Goal: Find specific page/section: Find specific page/section

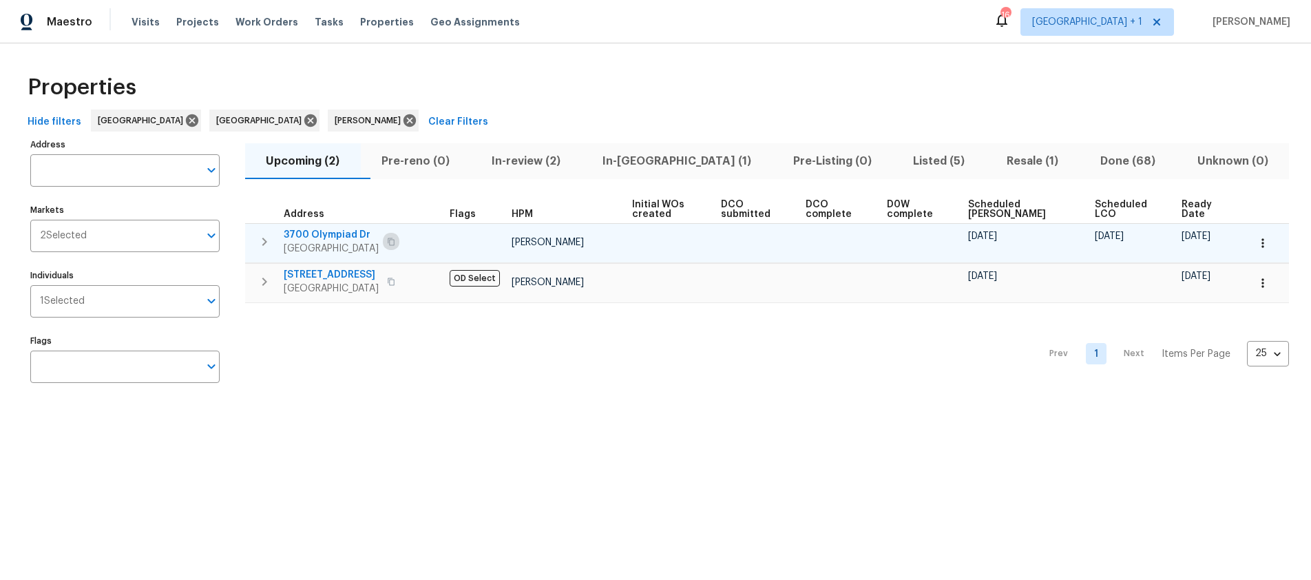
click at [392, 239] on icon "button" at bounding box center [391, 241] width 7 height 8
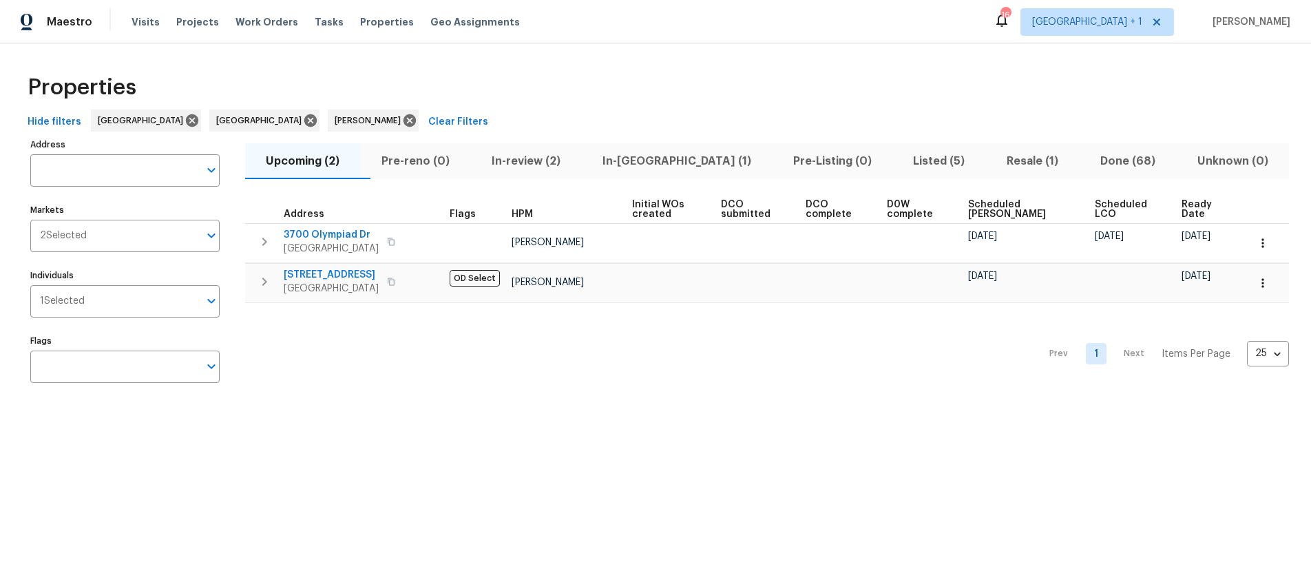
click at [677, 160] on span "In-reno (1)" at bounding box center [676, 160] width 174 height 19
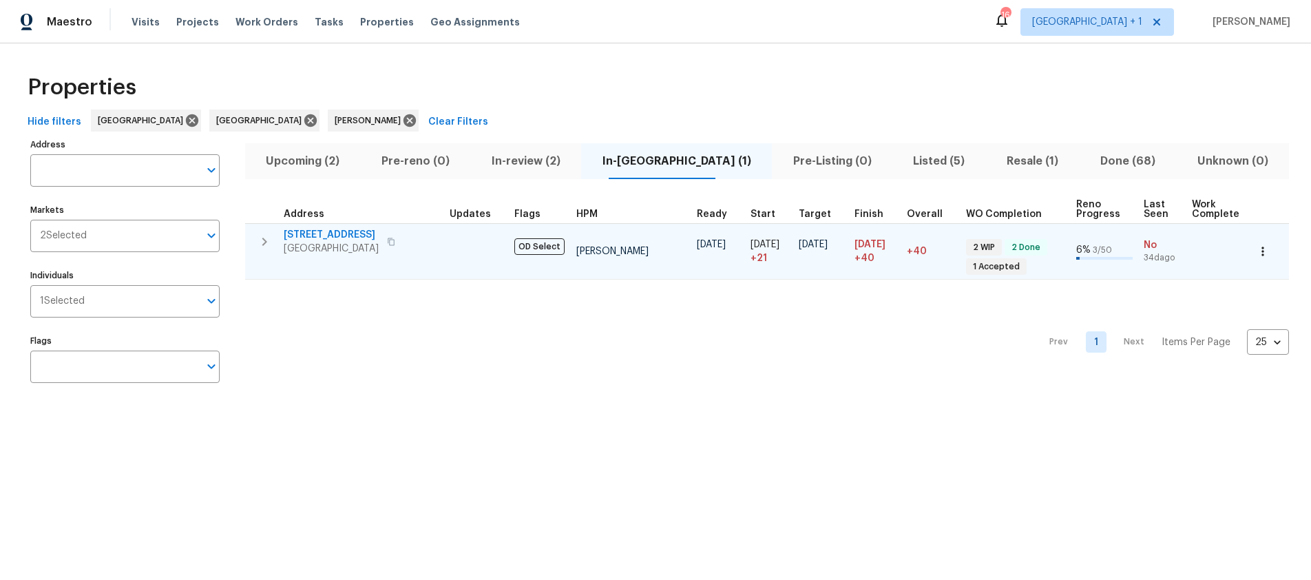
click at [332, 247] on span "Santa Monica, CA 90405" at bounding box center [331, 249] width 95 height 14
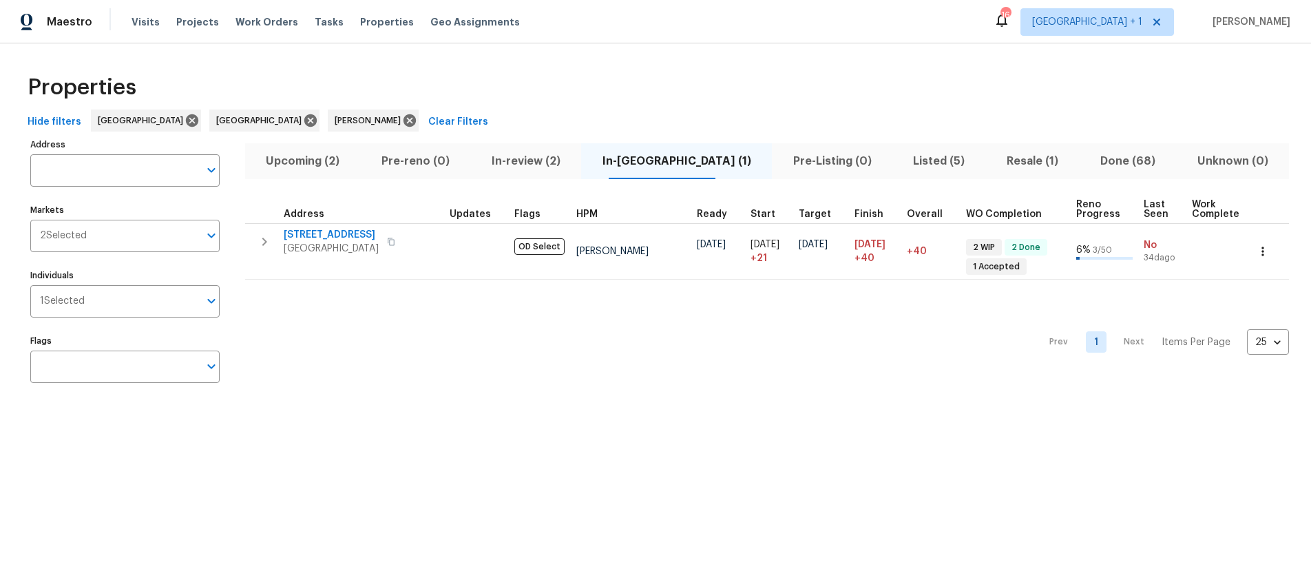
click at [1008, 159] on span "Resale (1)" at bounding box center [1032, 160] width 77 height 19
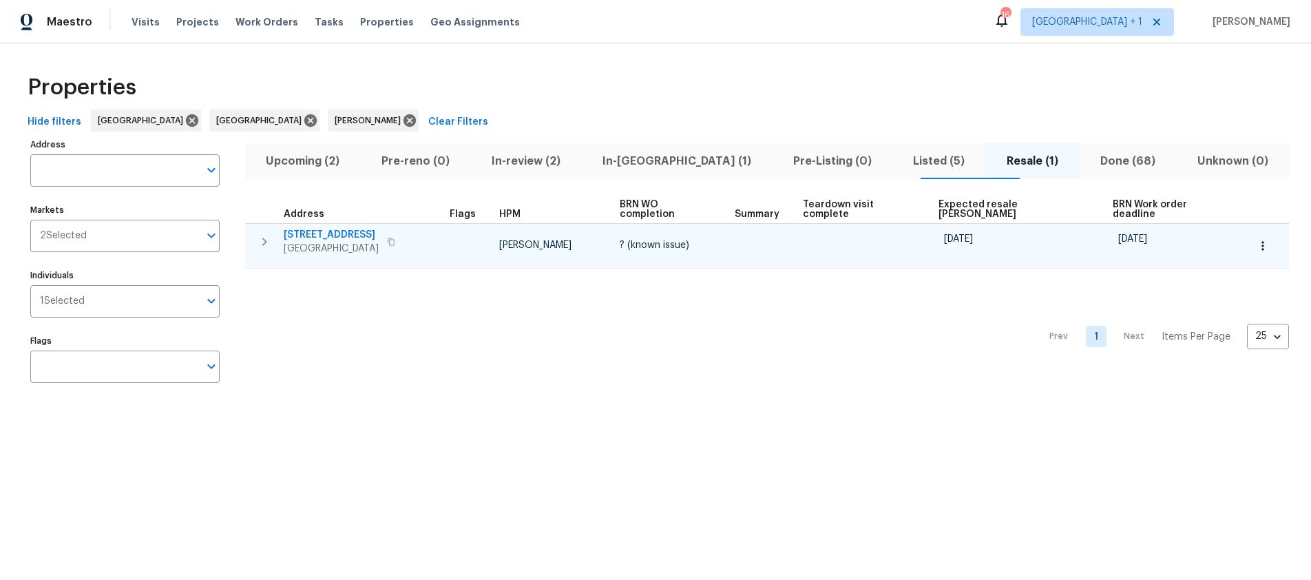
click at [335, 228] on span "12515 Cedar Ave" at bounding box center [331, 235] width 95 height 14
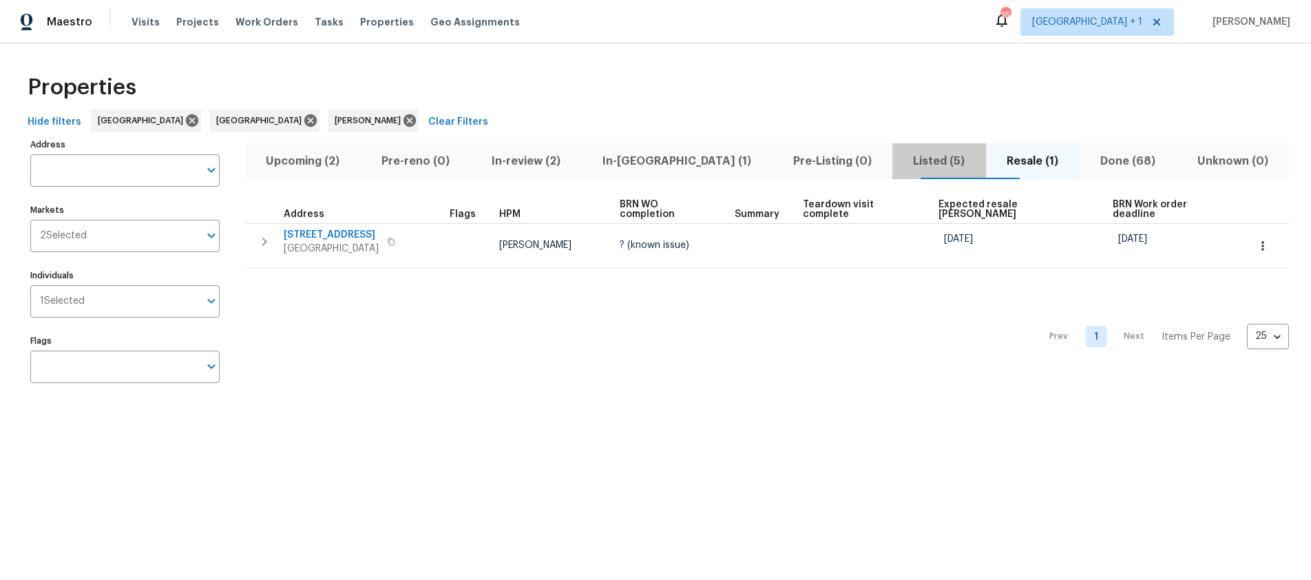
click at [900, 162] on span "Listed (5)" at bounding box center [938, 160] width 77 height 19
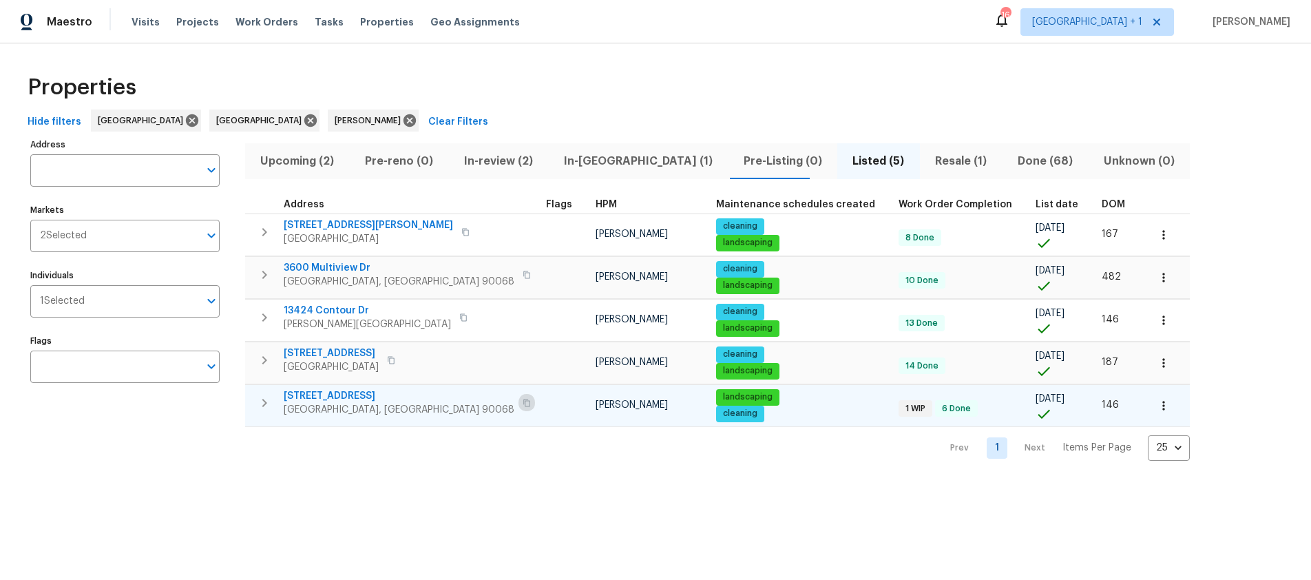
click at [522, 401] on icon "button" at bounding box center [526, 403] width 8 height 8
click at [330, 401] on span "2252 Verde Oak Dr" at bounding box center [399, 396] width 231 height 14
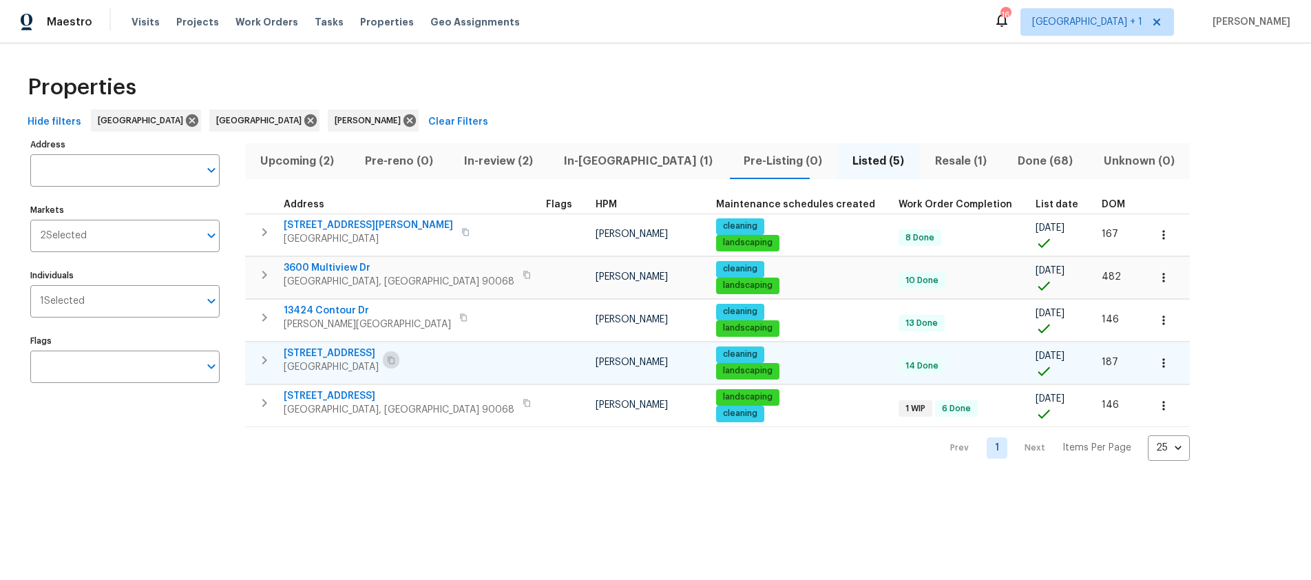
click at [395, 361] on icon "button" at bounding box center [391, 360] width 8 height 8
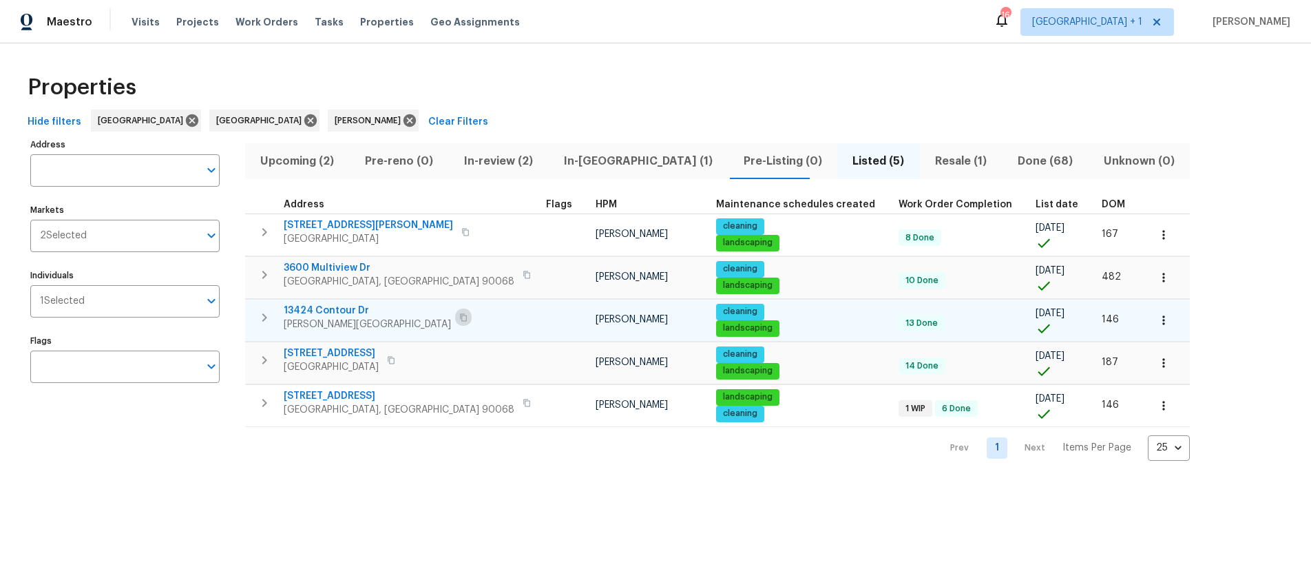
click at [459, 317] on icon "button" at bounding box center [463, 317] width 8 height 8
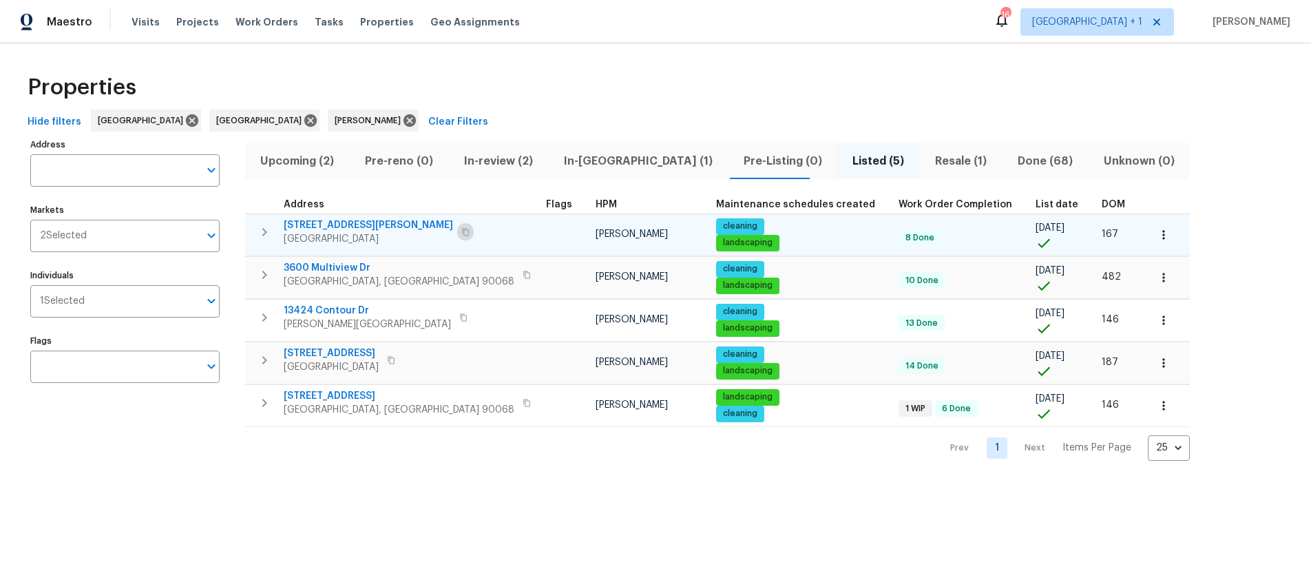
click at [461, 231] on icon "button" at bounding box center [465, 232] width 8 height 8
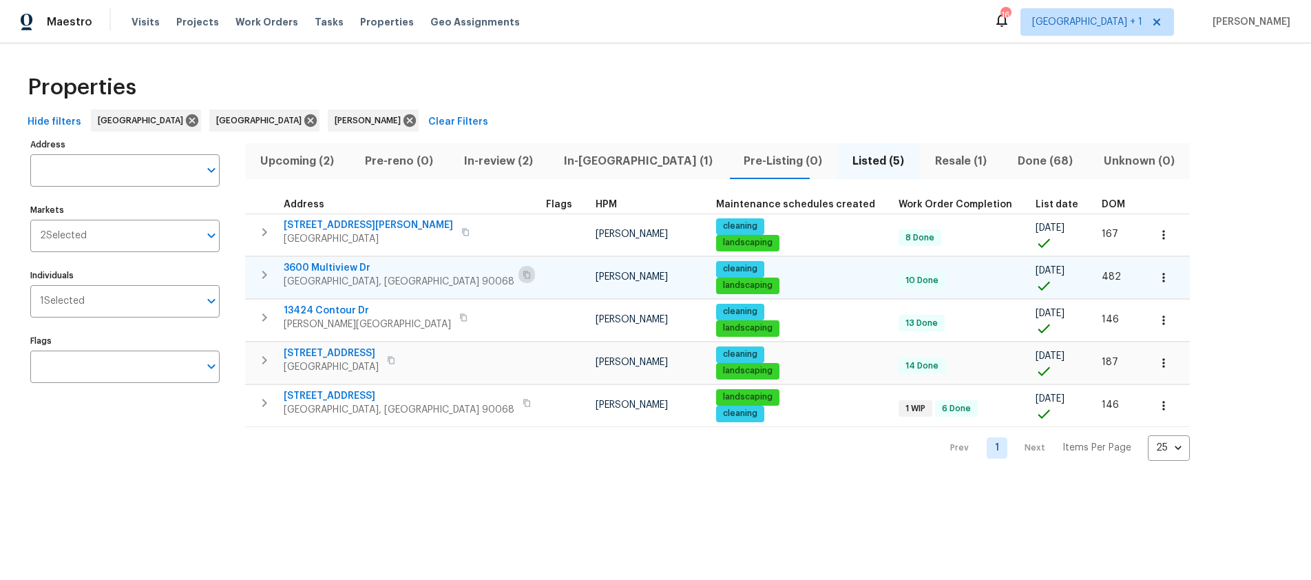
click at [522, 274] on icon "button" at bounding box center [526, 275] width 8 height 8
click at [522, 87] on div "Properties" at bounding box center [655, 87] width 1267 height 44
click at [290, 158] on span "Upcoming (2)" at bounding box center [297, 160] width 88 height 19
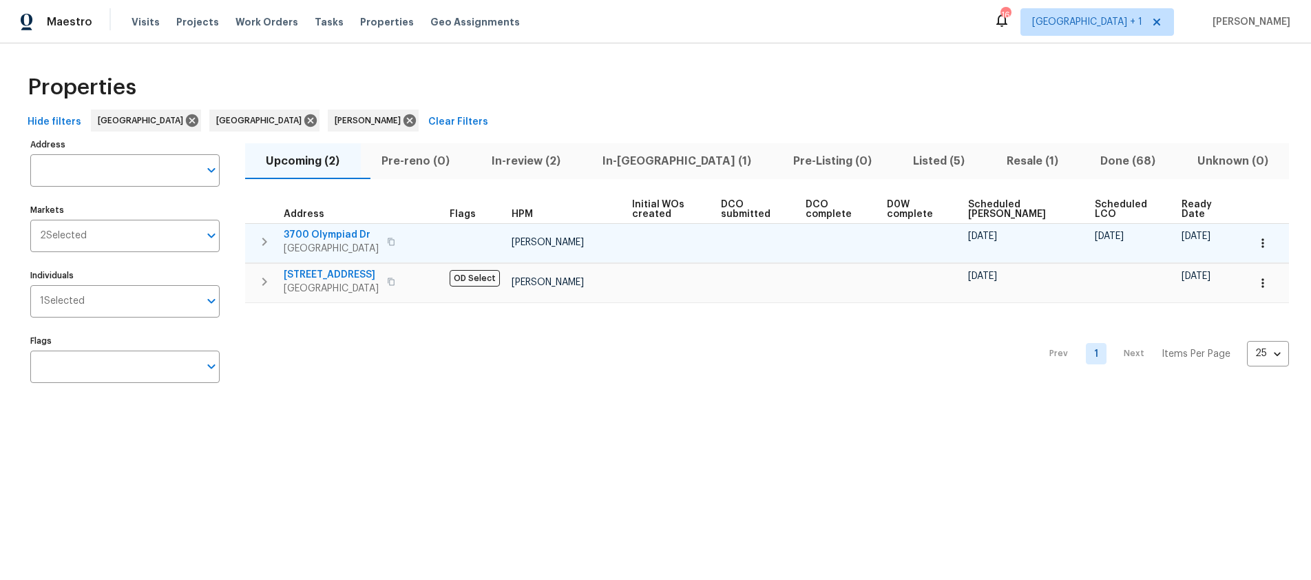
click at [391, 241] on icon "button" at bounding box center [391, 241] width 8 height 8
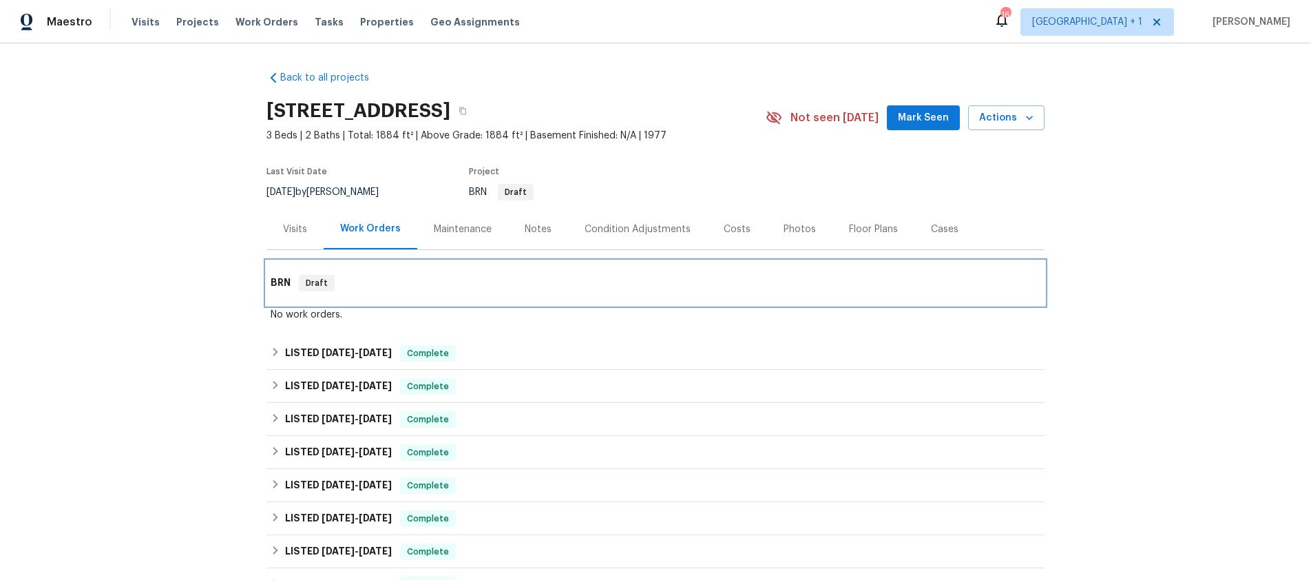
click at [314, 301] on div "BRN Draft" at bounding box center [655, 283] width 778 height 44
click at [317, 287] on span "Draft" at bounding box center [316, 283] width 33 height 14
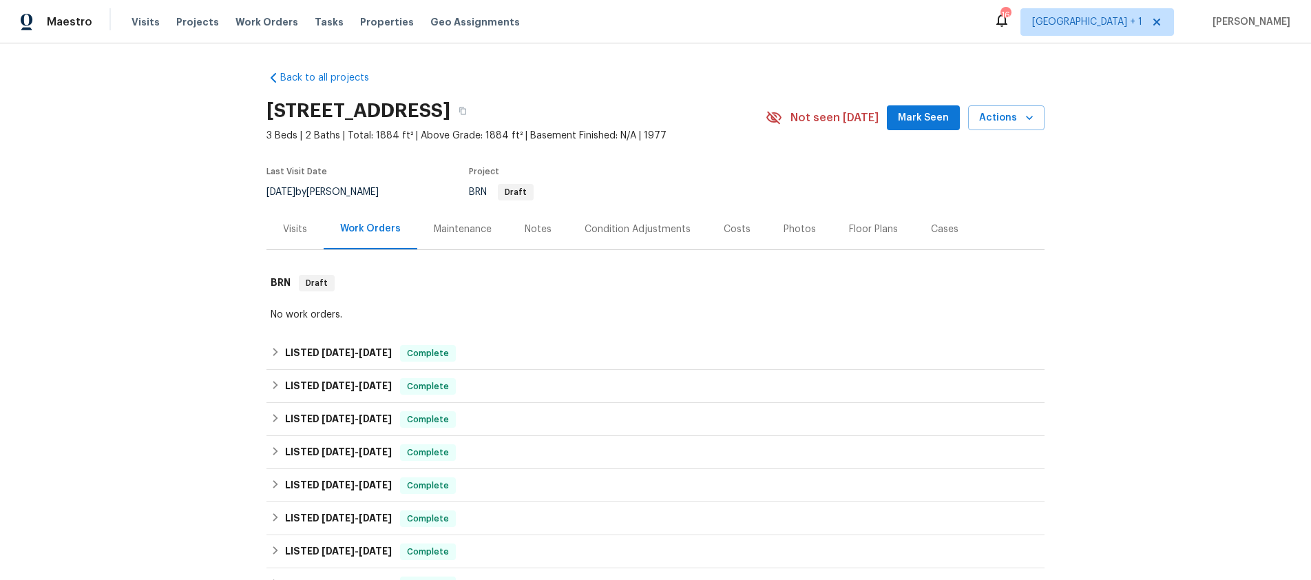
click at [723, 229] on div "Costs" at bounding box center [736, 229] width 27 height 14
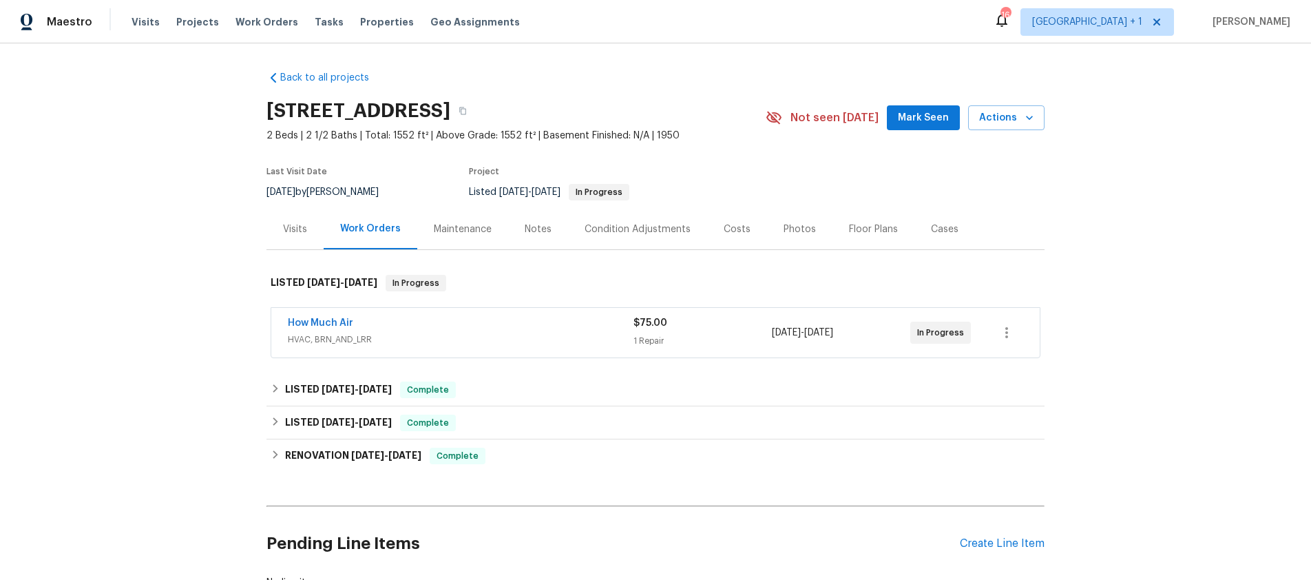
click at [416, 322] on div "How Much Air" at bounding box center [461, 324] width 346 height 17
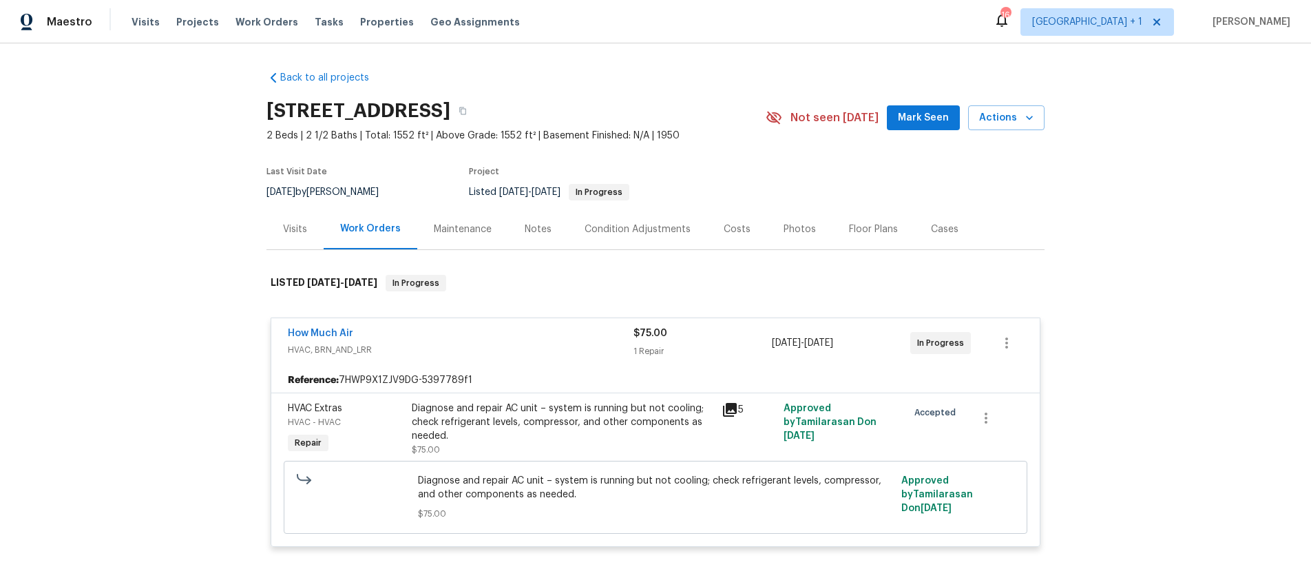
click at [728, 411] on icon at bounding box center [729, 409] width 17 height 17
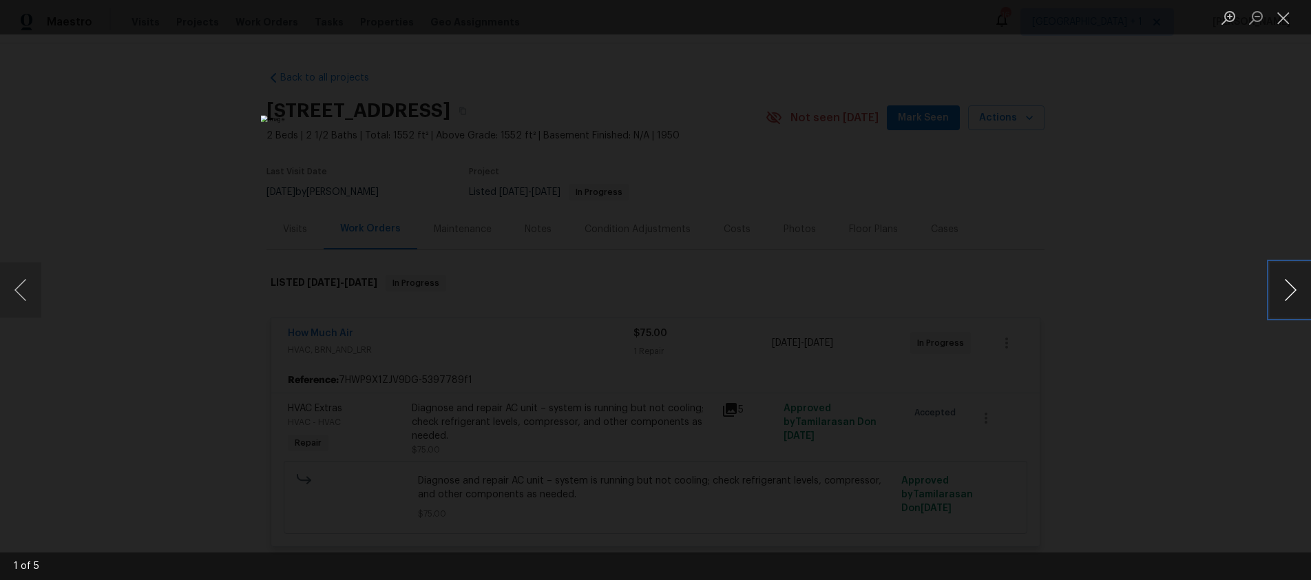
click at [1296, 290] on button "Next image" at bounding box center [1289, 289] width 41 height 55
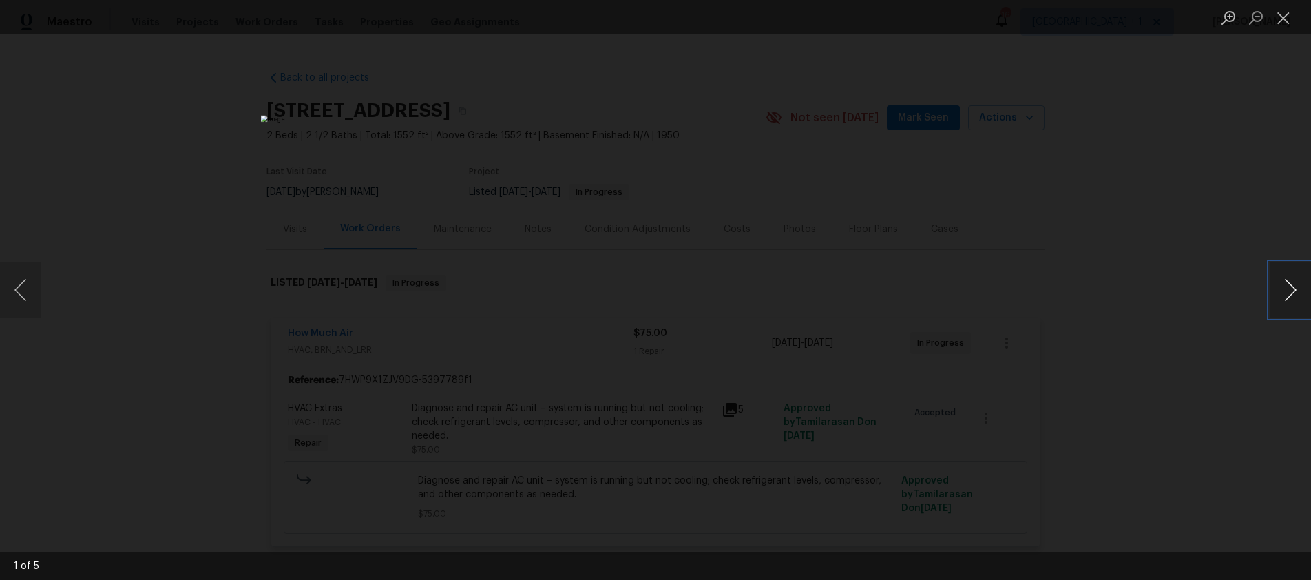
click at [1296, 288] on button "Next image" at bounding box center [1289, 289] width 41 height 55
click at [1290, 25] on button "Close lightbox" at bounding box center [1283, 18] width 28 height 24
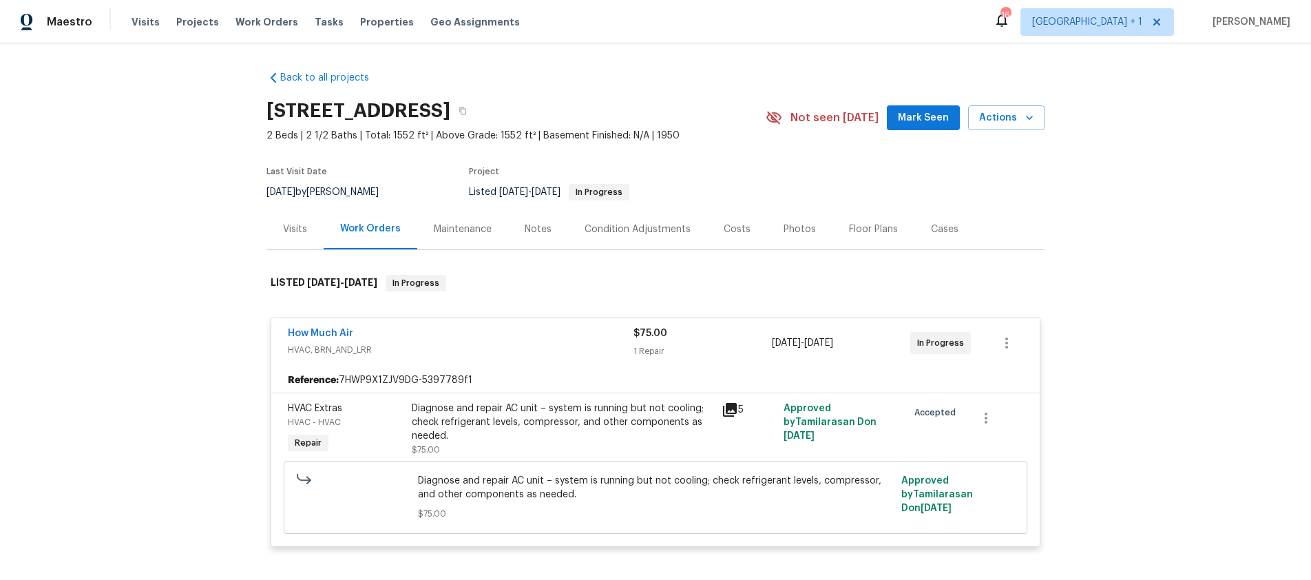
click at [116, 250] on div "Back to all projects 2252 Verde Oak Dr, Los Angeles, CA 90068 2 Beds | 2 1/2 Ba…" at bounding box center [655, 311] width 1311 height 536
click at [129, 247] on div "Back to all projects 2252 Verde Oak Dr, Los Angeles, CA 90068 2 Beds | 2 1/2 Ba…" at bounding box center [655, 311] width 1311 height 536
